Goal: Navigation & Orientation: Find specific page/section

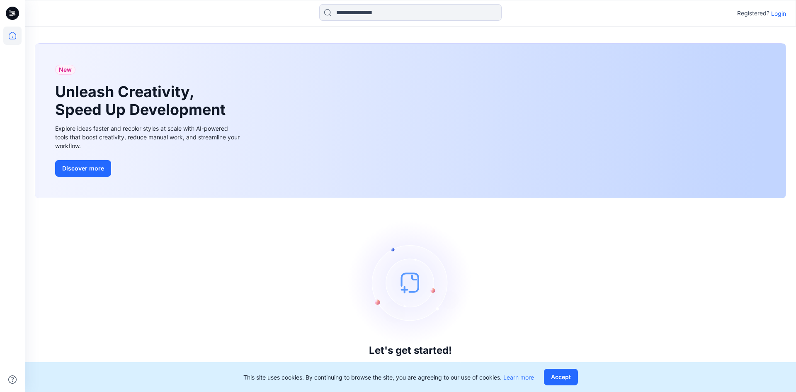
click at [779, 14] on p "Login" at bounding box center [778, 13] width 15 height 9
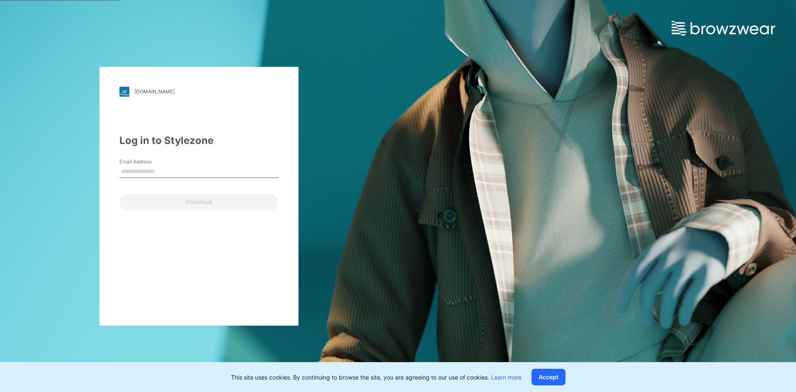
type input "**********"
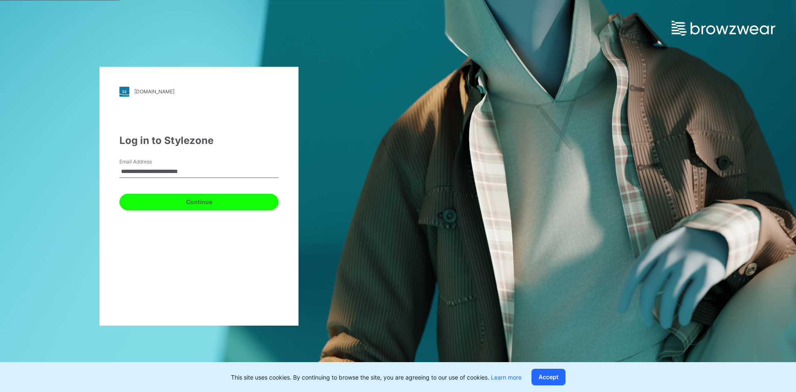
click at [194, 200] on button "Continue" at bounding box center [198, 202] width 159 height 17
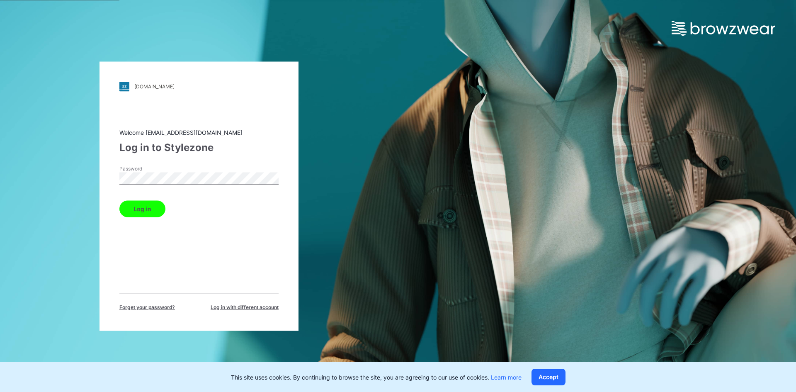
click at [132, 210] on button "Log in" at bounding box center [142, 208] width 46 height 17
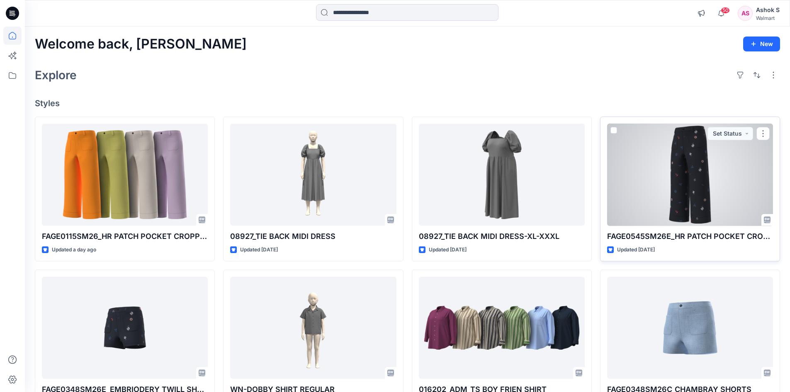
click at [696, 169] on div at bounding box center [690, 175] width 166 height 102
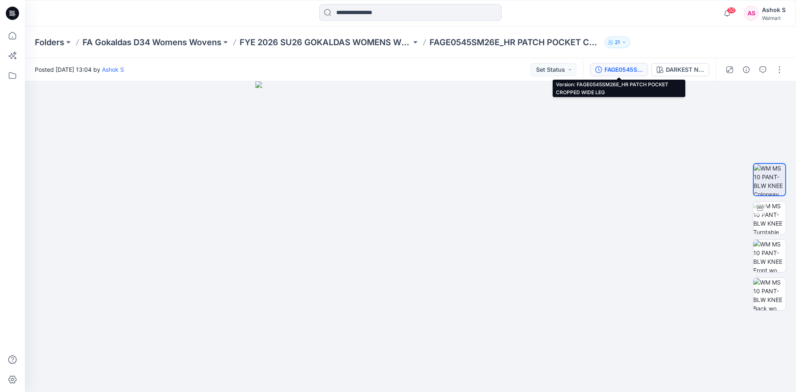
click at [615, 73] on div "FAGE0545SM26E_HR PATCH POCKET CROPPED WIDE LEG" at bounding box center [624, 69] width 38 height 9
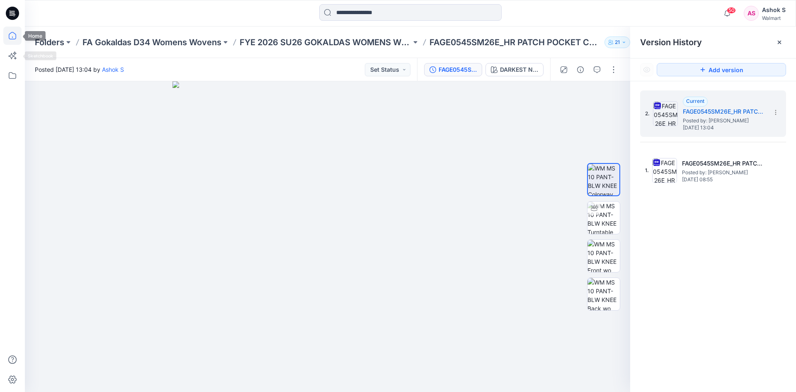
click at [10, 37] on icon at bounding box center [12, 36] width 18 height 18
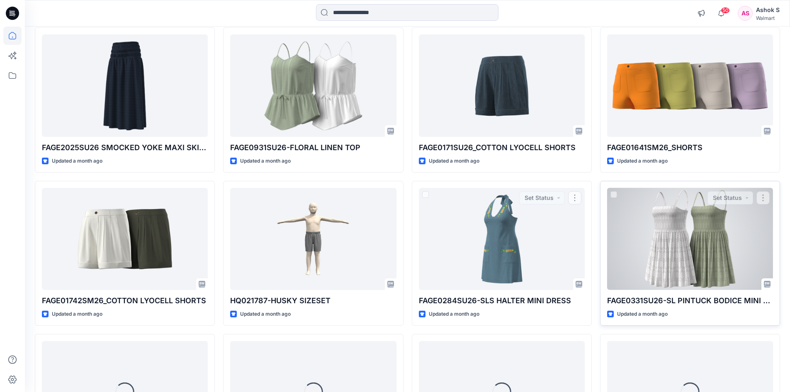
scroll to position [716, 0]
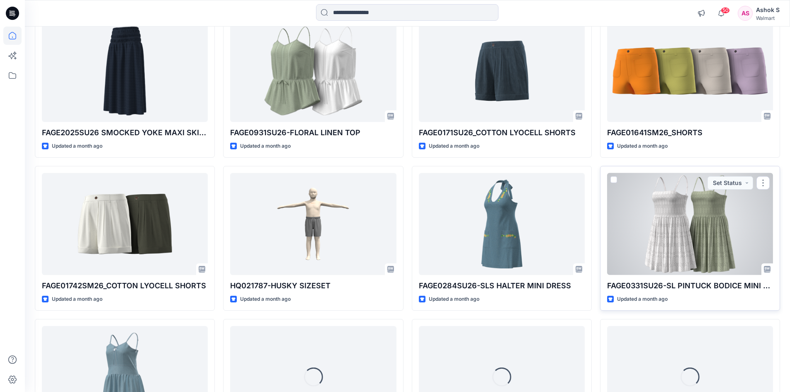
click at [706, 218] on div at bounding box center [690, 224] width 166 height 102
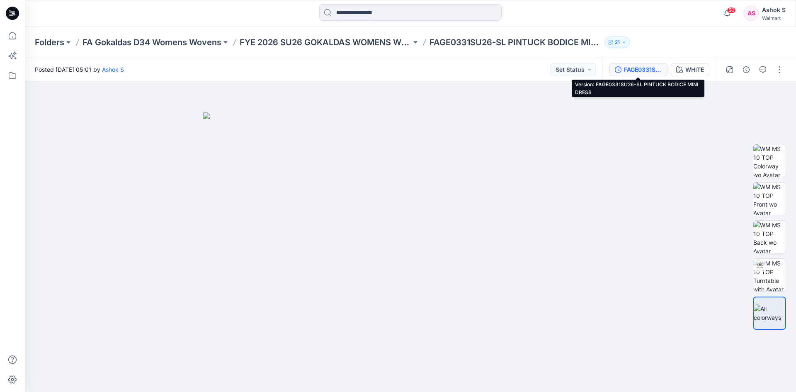
click at [638, 71] on div "FAGE0331SU26-SL PINTUCK BODICE MINI DRESS" at bounding box center [643, 69] width 38 height 9
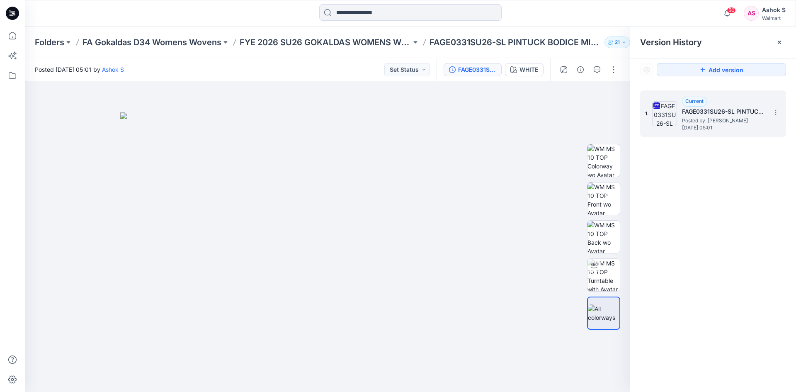
click at [681, 116] on div "1. Current FAGE0331SU26-SL PINTUCK BODICE MINI DRESS Posted by: [PERSON_NAME] […" at bounding box center [707, 114] width 124 height 40
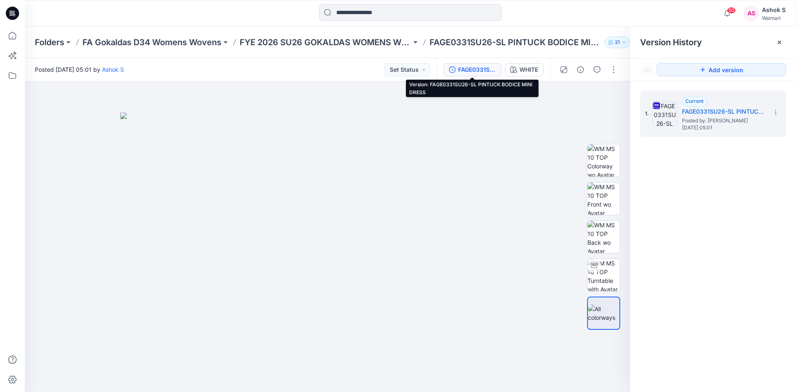
click at [475, 71] on div "FAGE0331SU26-SL PINTUCK BODICE MINI DRESS" at bounding box center [477, 69] width 38 height 9
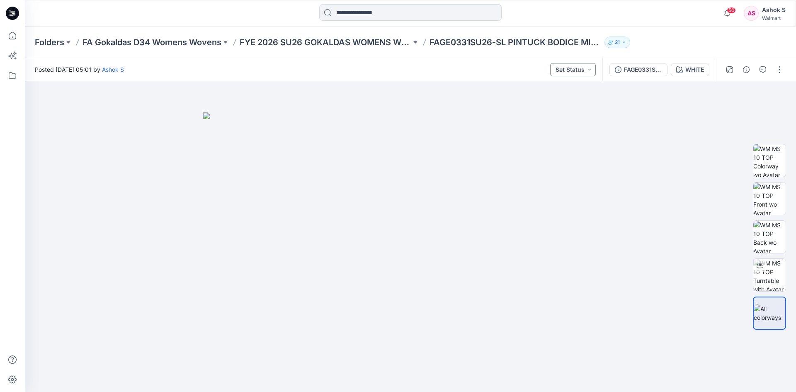
click at [589, 72] on button "Set Status" at bounding box center [573, 69] width 46 height 13
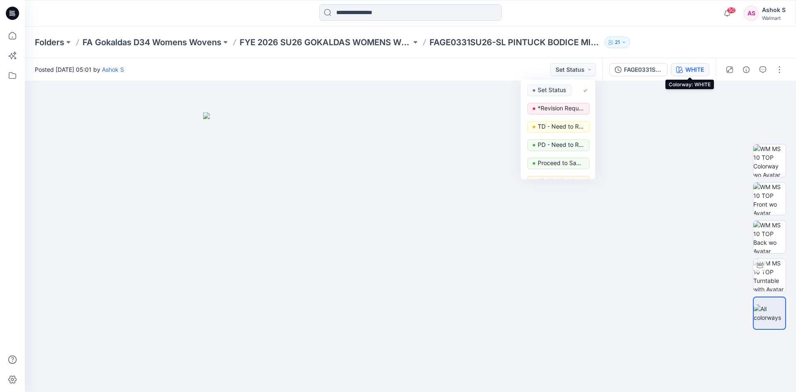
click at [706, 71] on button "WHITE" at bounding box center [690, 69] width 39 height 13
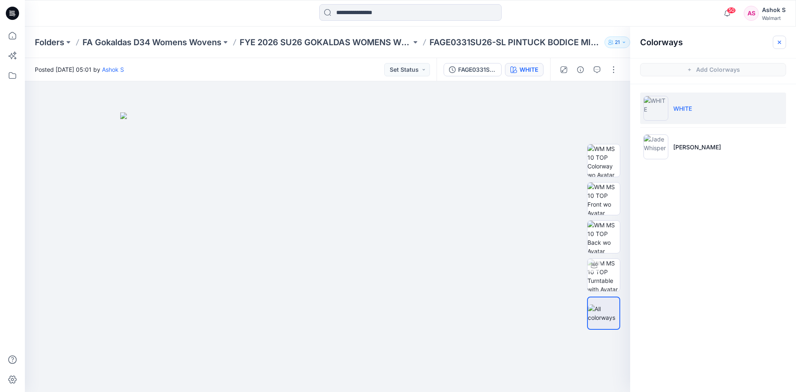
click at [782, 44] on icon "button" at bounding box center [779, 42] width 7 height 7
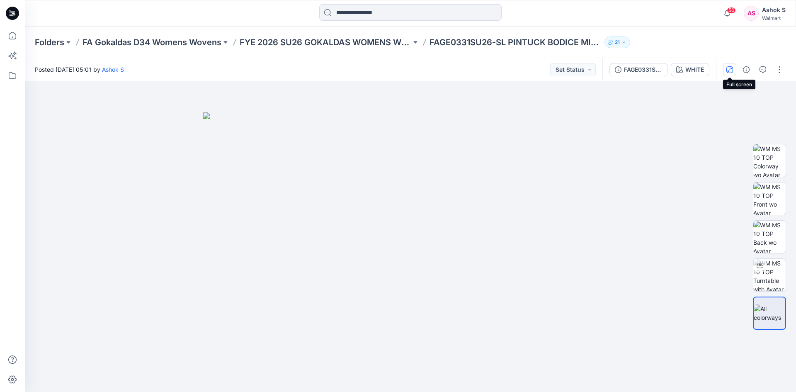
click at [730, 71] on icon "button" at bounding box center [730, 69] width 7 height 7
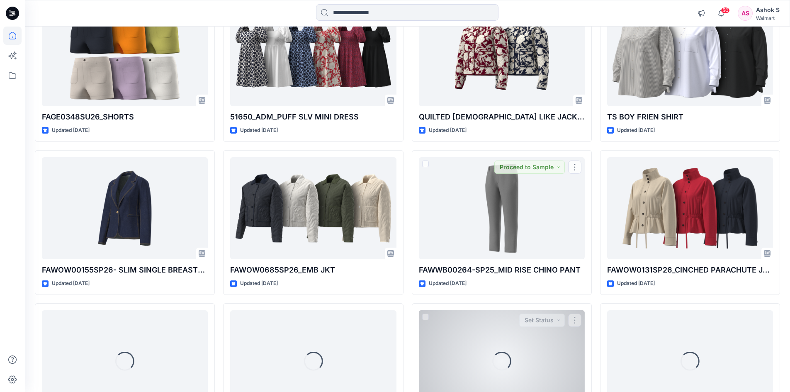
scroll to position [1677, 0]
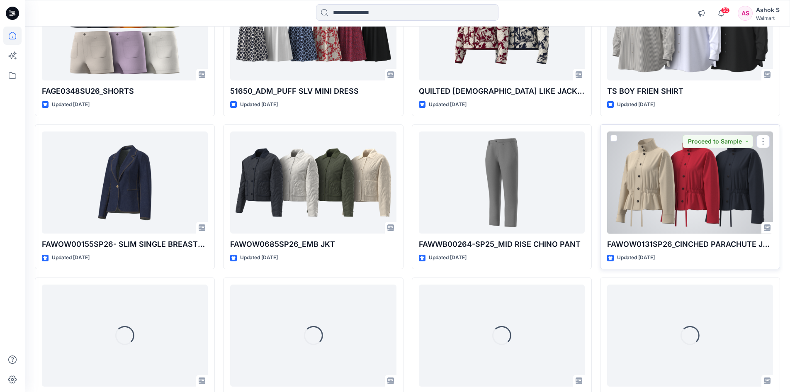
click at [688, 202] on div at bounding box center [690, 182] width 166 height 102
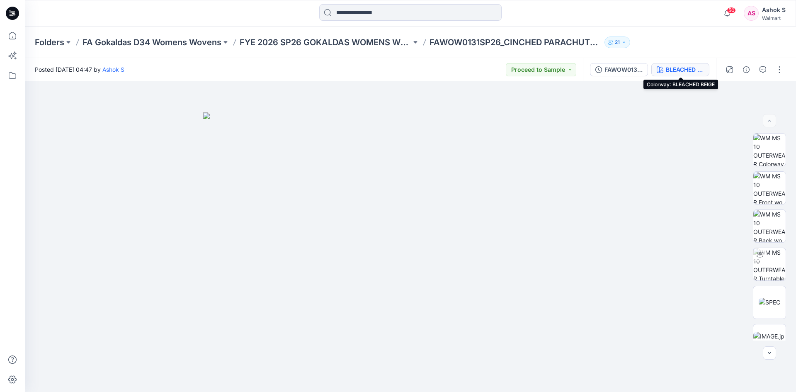
click at [672, 71] on div "BLEACHED BEIGE" at bounding box center [685, 69] width 38 height 9
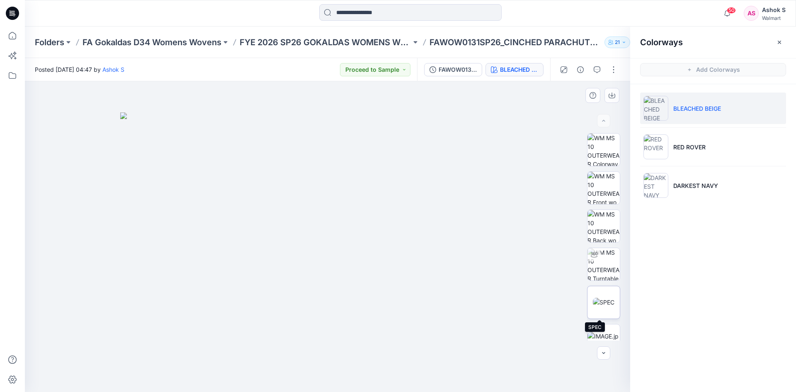
click at [599, 307] on img at bounding box center [604, 302] width 22 height 9
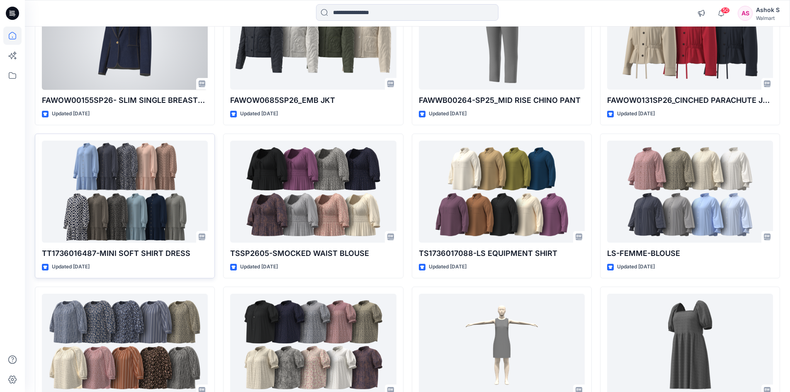
scroll to position [1884, 0]
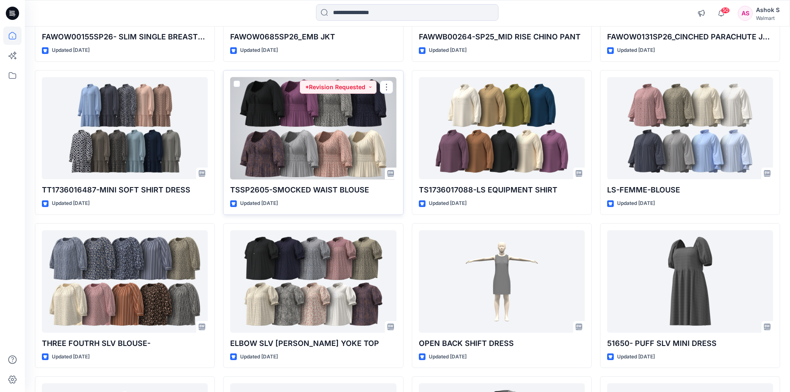
click at [309, 149] on div at bounding box center [313, 128] width 166 height 102
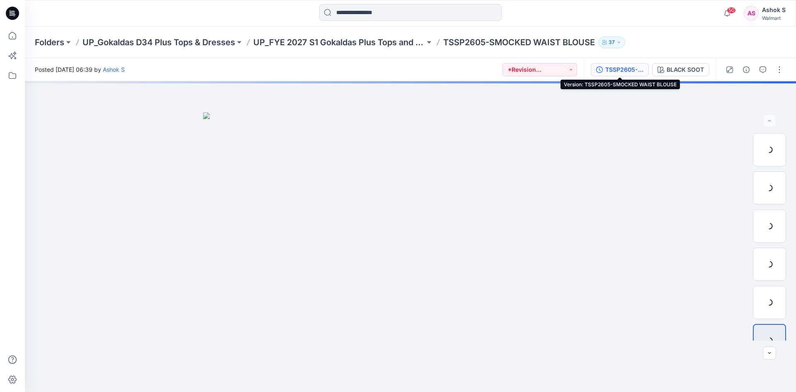
click at [620, 68] on div "TSSP2605-SMOCKED WAIST BLOUSE" at bounding box center [625, 69] width 38 height 9
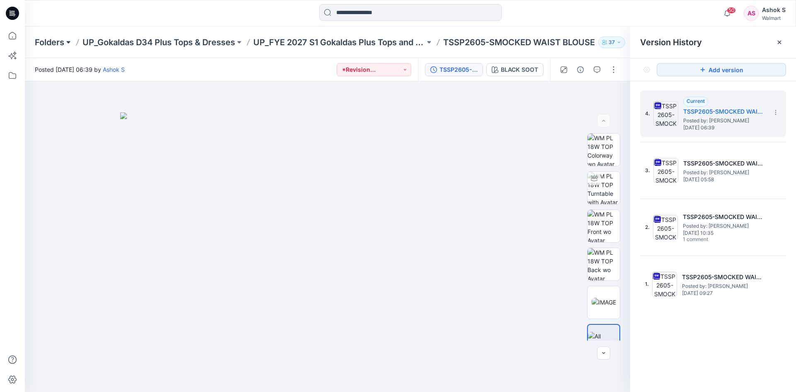
click at [71, 44] on button at bounding box center [68, 43] width 8 height 12
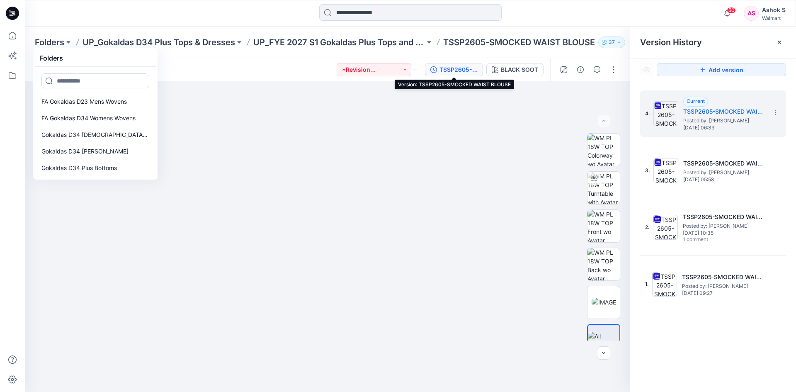
click at [457, 72] on div "TSSP2605-SMOCKED WAIST BLOUSE" at bounding box center [459, 69] width 38 height 9
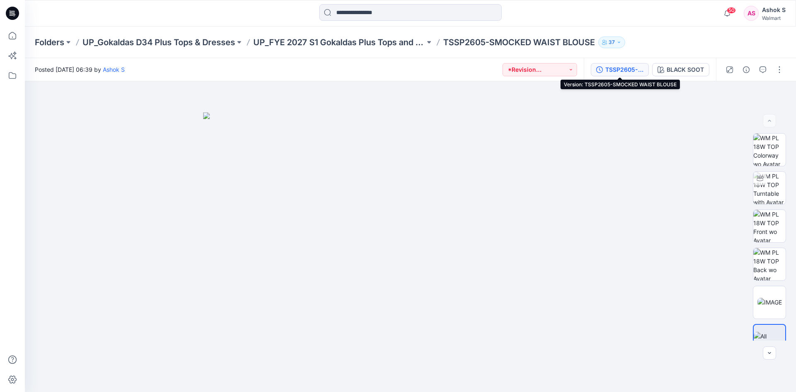
click at [621, 71] on div "TSSP2605-SMOCKED WAIST BLOUSE" at bounding box center [625, 69] width 38 height 9
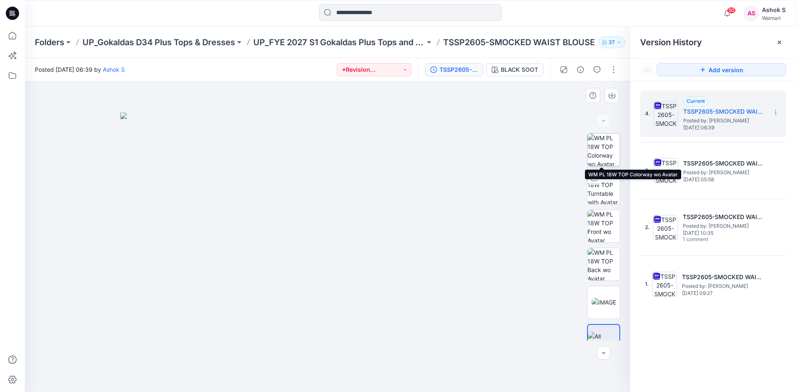
click at [607, 148] on img at bounding box center [604, 150] width 32 height 32
click at [612, 71] on button "button" at bounding box center [613, 69] width 13 height 13
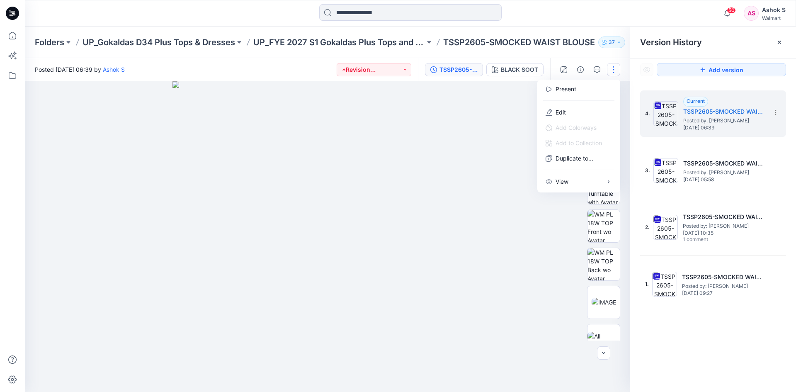
click at [482, 102] on img at bounding box center [328, 236] width 311 height 311
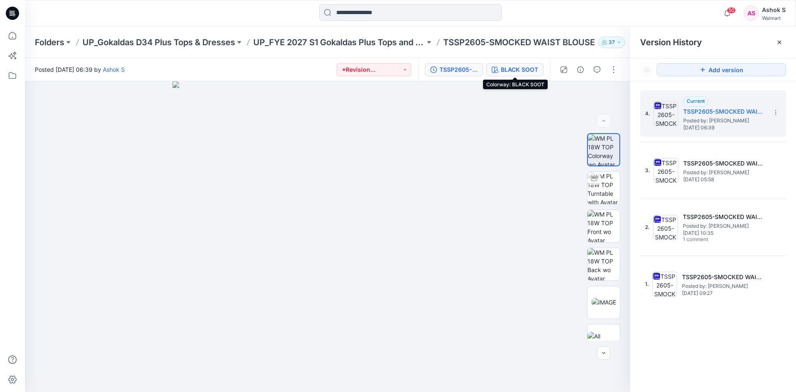
click at [517, 73] on div "BLACK SOOT" at bounding box center [519, 69] width 37 height 9
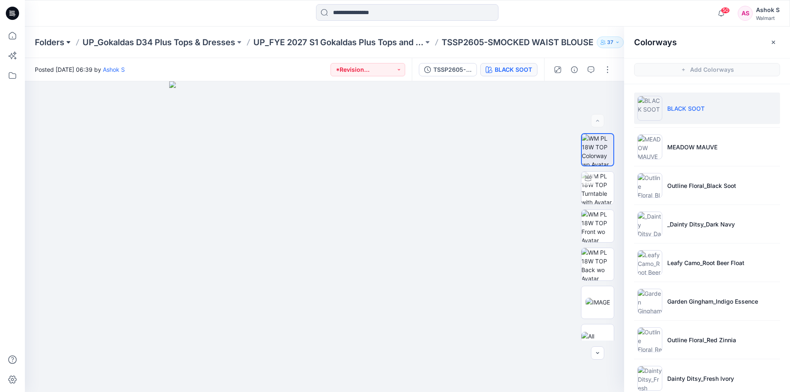
click at [67, 42] on button at bounding box center [68, 43] width 8 height 12
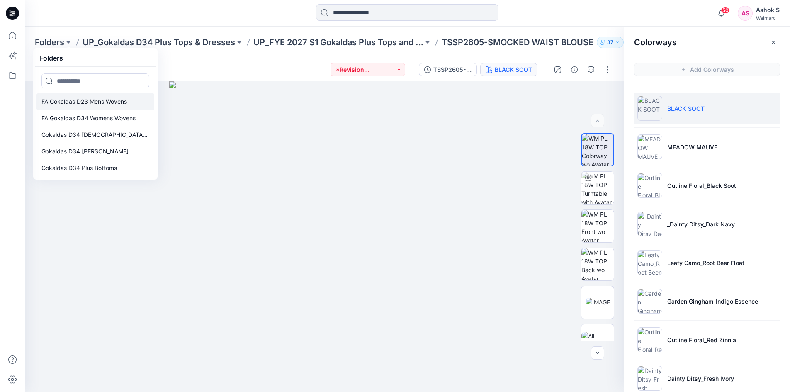
click at [81, 105] on p "FA Gokaldas D23 Mens Wovens" at bounding box center [83, 102] width 85 height 10
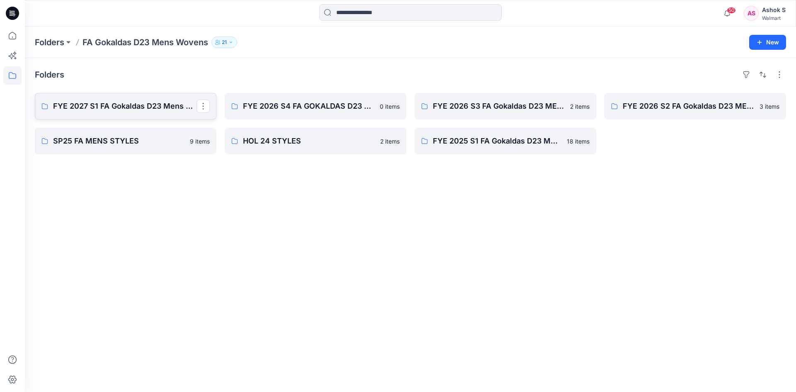
click at [132, 109] on p "FYE 2027 S1 FA Gokaldas D23 Mens Wovens" at bounding box center [125, 106] width 144 height 12
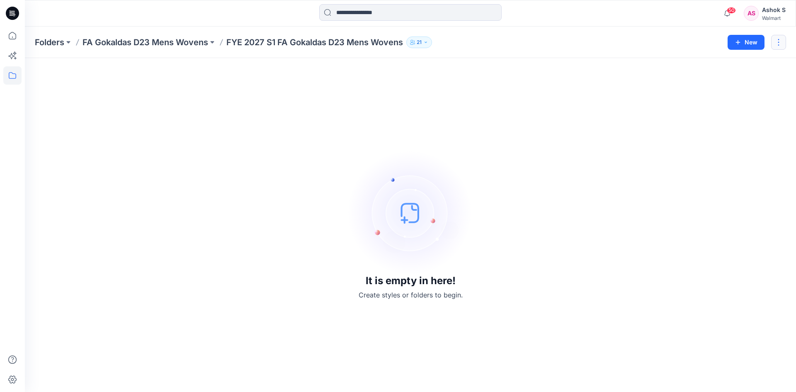
click at [776, 42] on button "button" at bounding box center [778, 42] width 15 height 15
drag, startPoint x: 547, startPoint y: 105, endPoint x: 519, endPoint y: 105, distance: 28.2
click at [548, 105] on div "It is empty in here! Create styles or folders to begin." at bounding box center [411, 225] width 752 height 314
click at [14, 38] on icon at bounding box center [12, 36] width 18 height 18
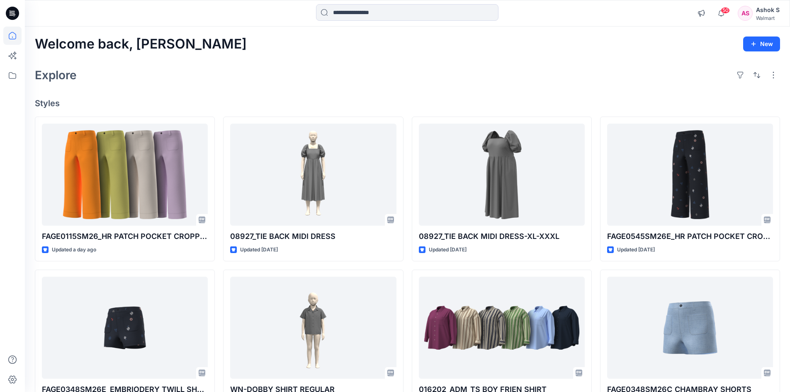
click at [15, 17] on icon at bounding box center [12, 13] width 13 height 13
click at [11, 14] on icon at bounding box center [12, 13] width 13 height 13
click at [13, 56] on icon at bounding box center [11, 56] width 6 height 6
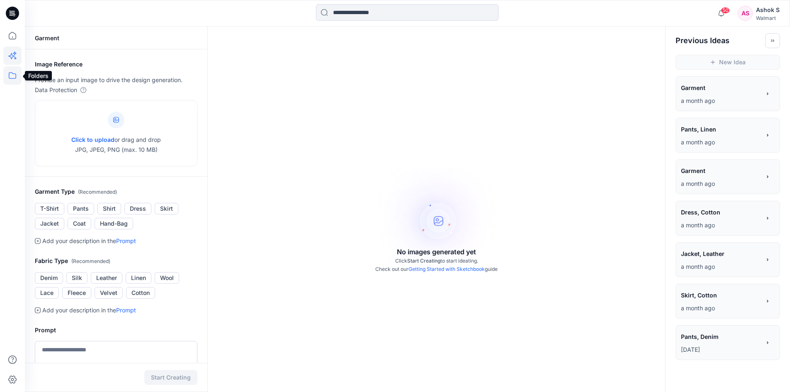
click at [10, 78] on icon at bounding box center [12, 75] width 18 height 18
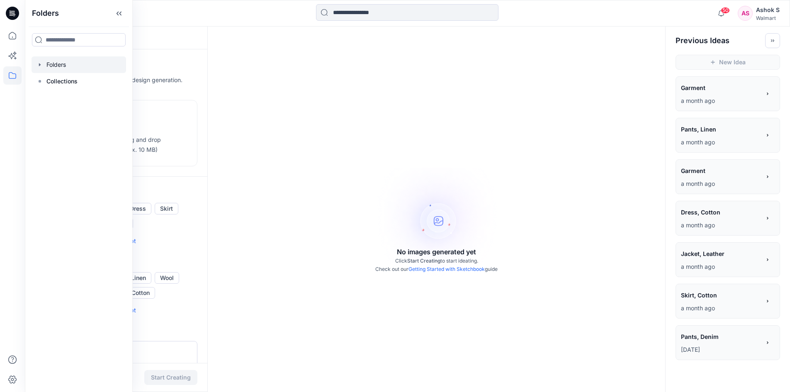
click at [39, 65] on icon "button" at bounding box center [40, 64] width 2 height 3
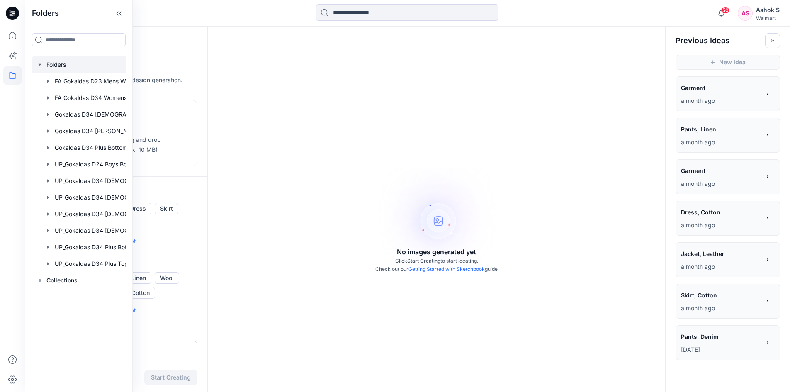
click at [40, 65] on icon "button" at bounding box center [39, 65] width 3 height 2
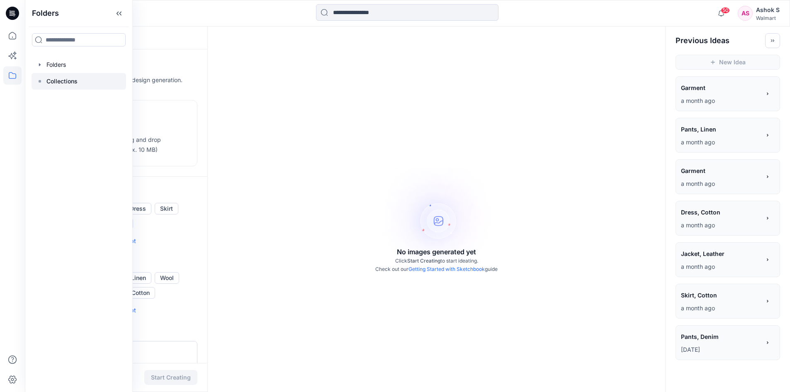
click at [41, 82] on icon at bounding box center [40, 81] width 7 height 7
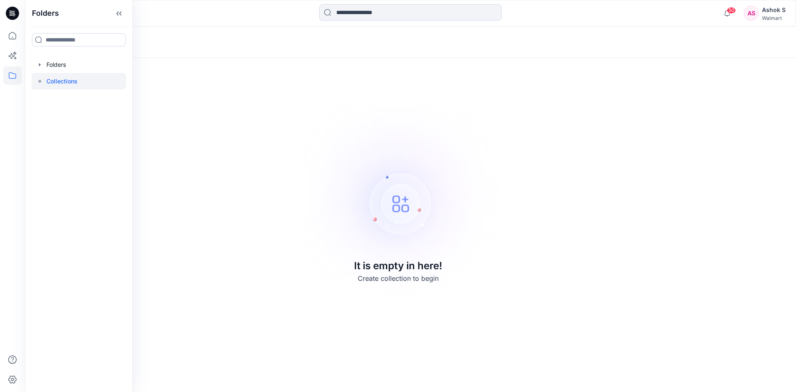
click at [53, 83] on p "Collections" at bounding box center [61, 81] width 31 height 10
click at [60, 68] on div at bounding box center [79, 64] width 95 height 17
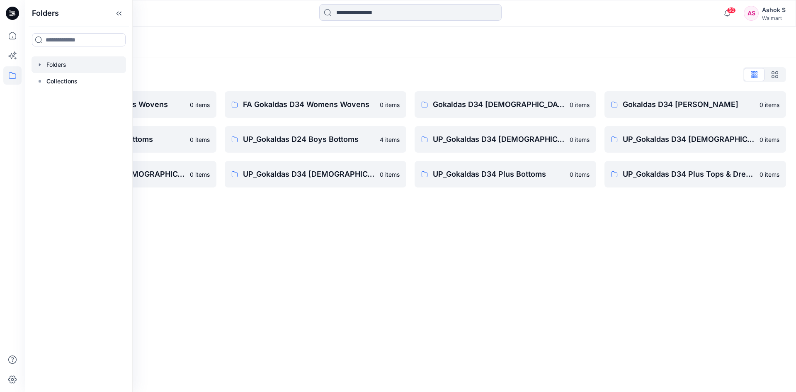
click at [44, 63] on div at bounding box center [79, 64] width 95 height 17
click at [384, 217] on div "Folders Folders List FA Gokaldas D23 Mens Wovens 0 items Gokaldas D34 Plus Bott…" at bounding box center [410, 209] width 771 height 365
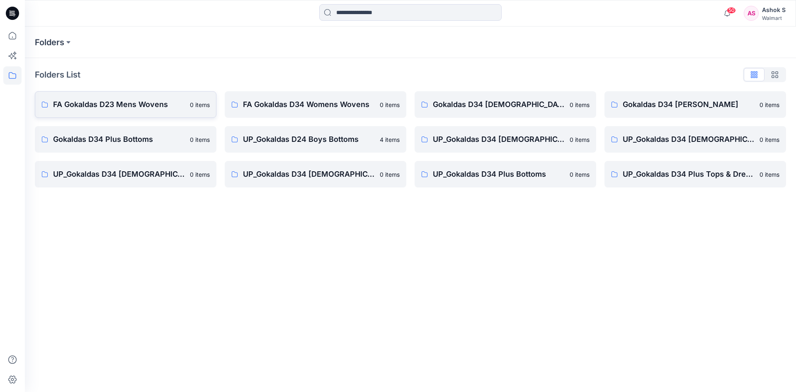
click at [118, 106] on p "FA Gokaldas D23 Mens Wovens" at bounding box center [119, 105] width 132 height 12
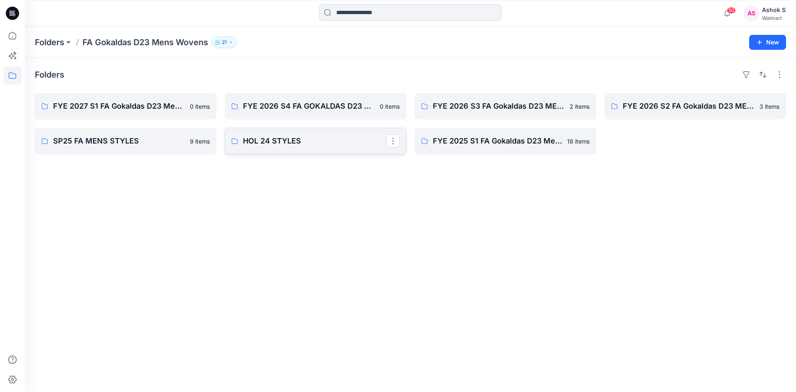
click at [285, 144] on p "HOL 24 STYLES" at bounding box center [315, 141] width 144 height 12
click at [123, 105] on p "FYE 2027 S1 FA Gokaldas D23 Mens Wovens" at bounding box center [125, 106] width 144 height 12
click at [120, 143] on p "SP25 FA MENS STYLES" at bounding box center [125, 141] width 144 height 12
click at [497, 108] on p "FYE 2026 S3 FA Gokaldas D23 MENS WOVENS" at bounding box center [505, 106] width 144 height 12
click at [680, 106] on p "FYE 2026 S2 FA Gokaldas D23 MENS WOVENS" at bounding box center [695, 106] width 144 height 12
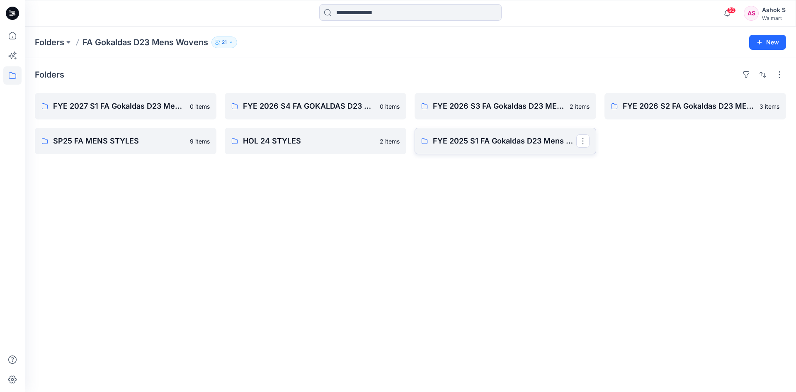
click at [505, 147] on link "FYE 2025 S1 FA Gokaldas D23 Mens Wovens" at bounding box center [506, 141] width 182 height 27
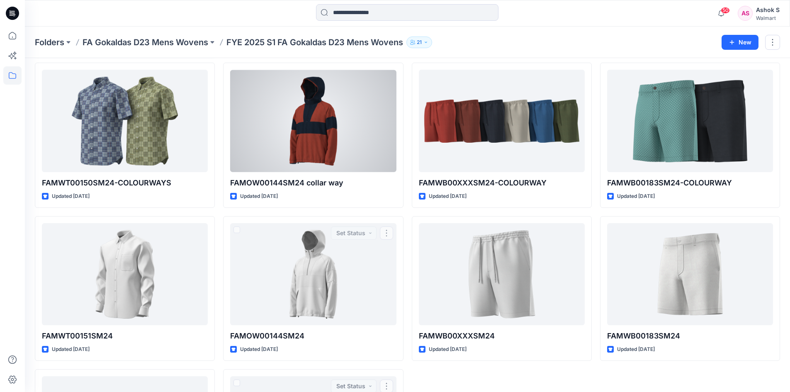
scroll to position [261, 0]
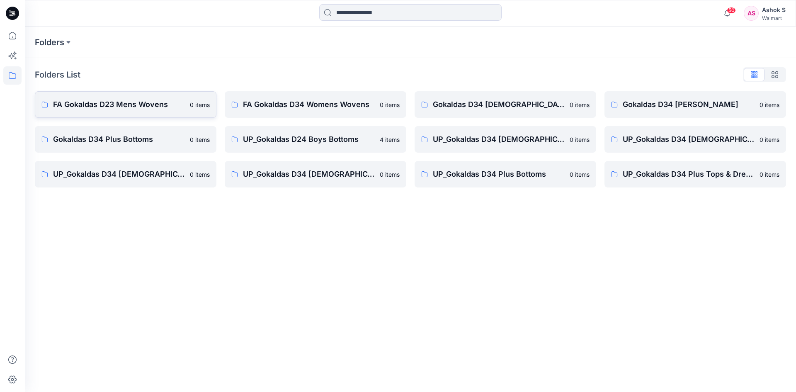
click at [122, 105] on p "FA Gokaldas D23 Mens Wovens" at bounding box center [119, 105] width 132 height 12
click at [131, 138] on p "Gokaldas D34 Plus Bottoms" at bounding box center [119, 140] width 132 height 12
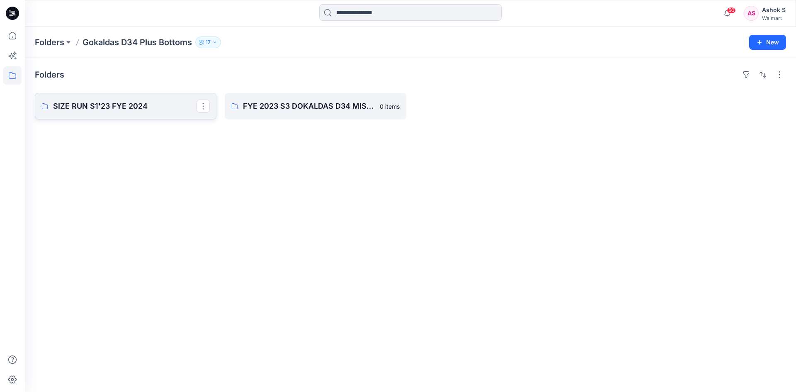
click at [122, 107] on p "SIZE RUN S1'23 FYE 2024" at bounding box center [125, 106] width 144 height 12
click at [309, 106] on p "FYE 2023 S3 DOKALDAS D34 MISSY BOTTOM" at bounding box center [315, 106] width 144 height 12
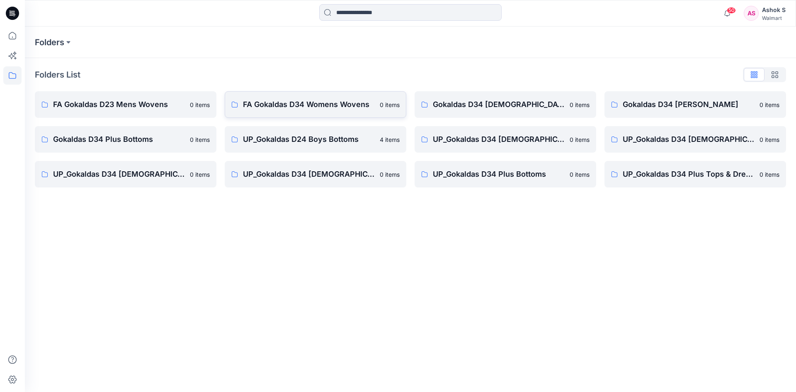
click at [317, 107] on p "FA Gokaldas D34 Womens Wovens" at bounding box center [309, 105] width 132 height 12
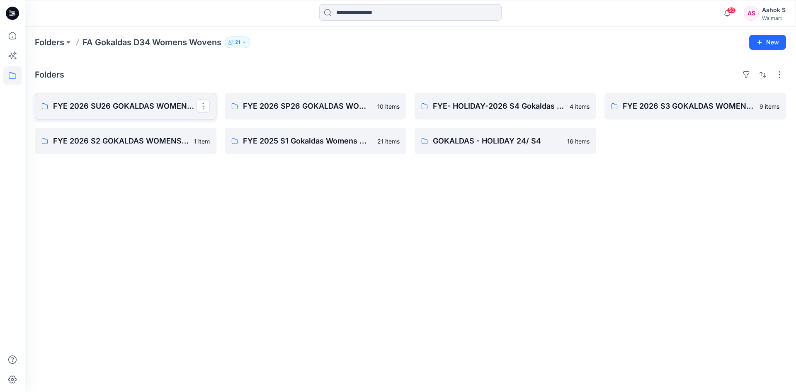
click at [139, 105] on p "FYE 2026 SU26 GOKALDAS WOMENS WOVEN" at bounding box center [125, 106] width 144 height 12
click at [148, 144] on p "FYE 2026 S2 GOKALDAS WOMENS WOVEN" at bounding box center [125, 141] width 144 height 12
click at [326, 147] on link "FYE 2025 S1 Gokaldas Womens Wovens" at bounding box center [316, 141] width 182 height 27
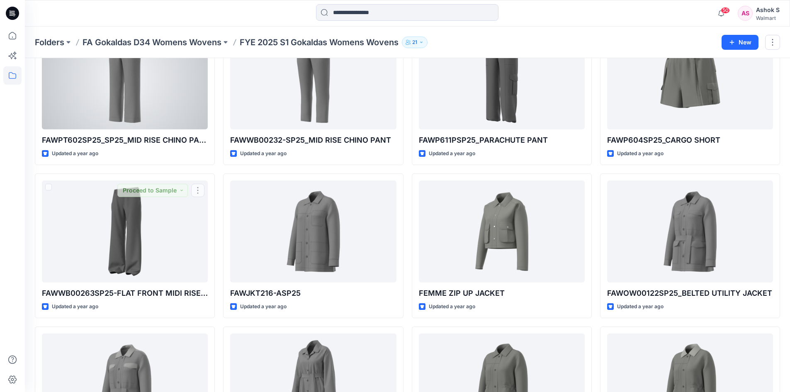
scroll to position [331, 0]
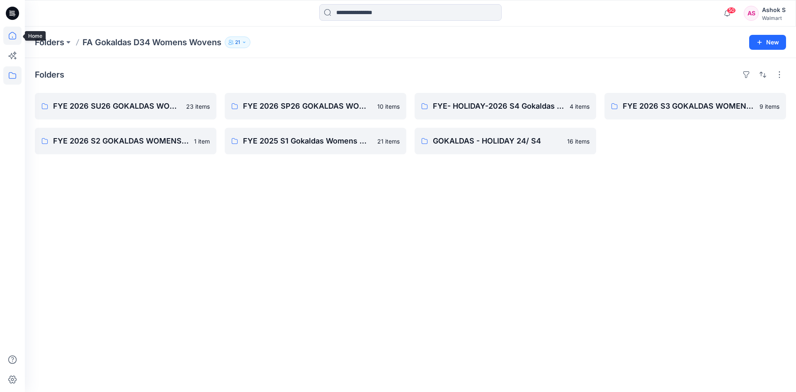
click at [16, 37] on icon at bounding box center [12, 35] width 7 height 7
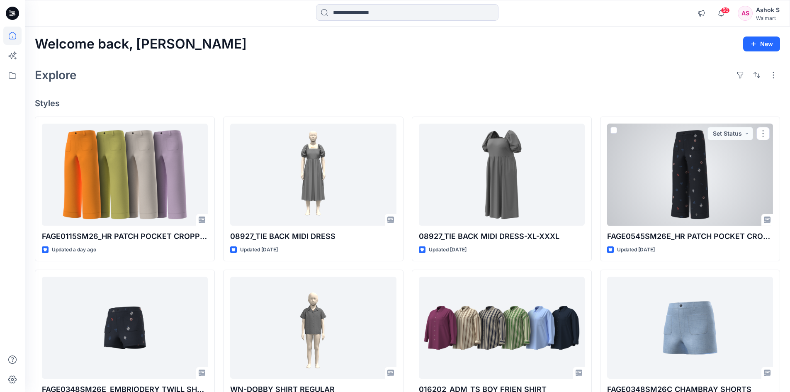
click at [688, 174] on div at bounding box center [690, 175] width 166 height 102
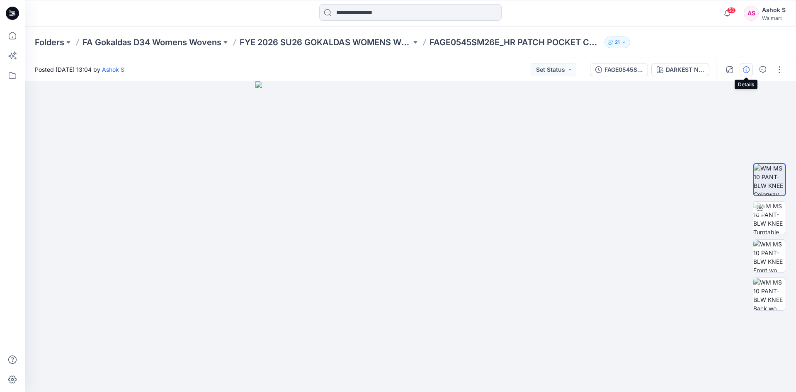
click at [747, 71] on icon "button" at bounding box center [746, 69] width 7 height 7
